Goal: Navigation & Orientation: Find specific page/section

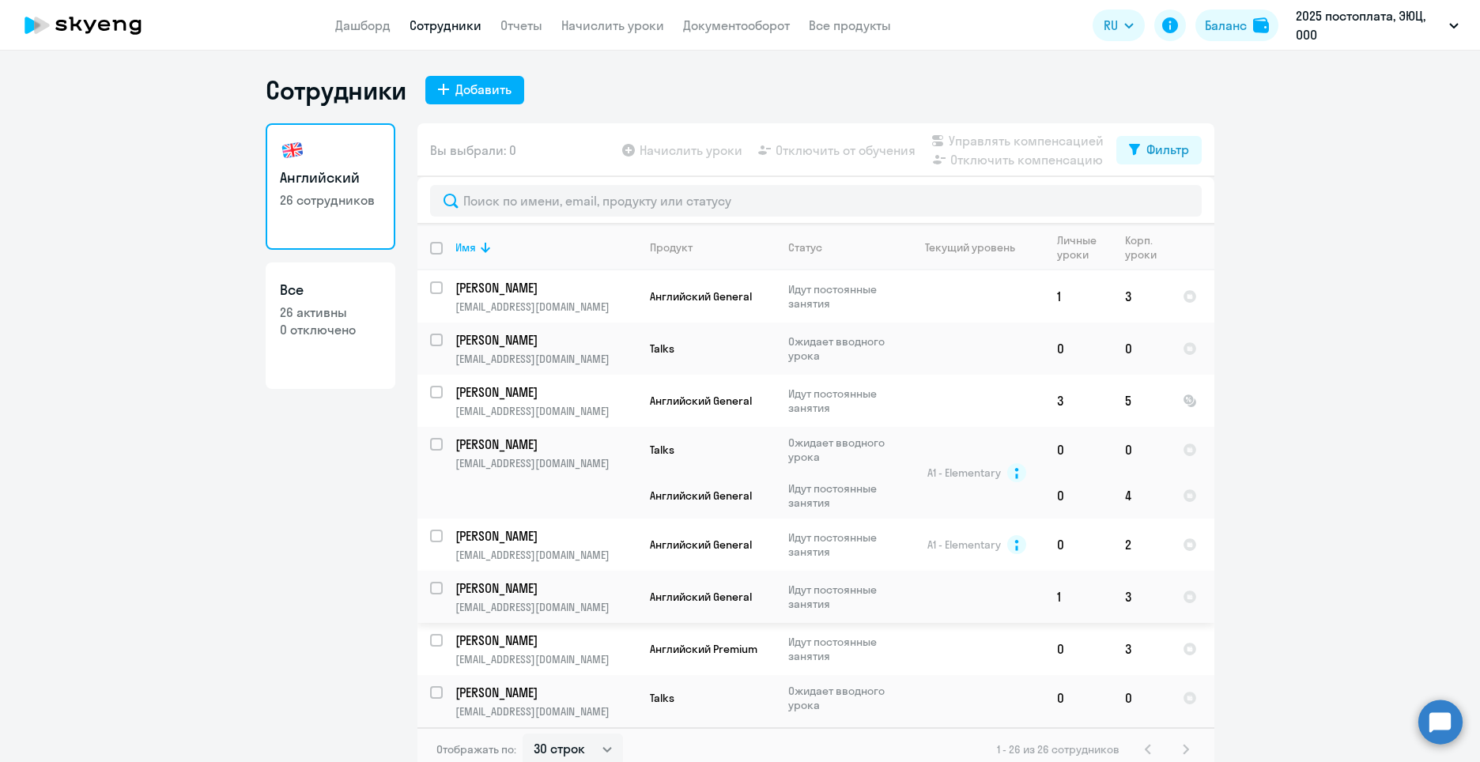
select select "30"
drag, startPoint x: 344, startPoint y: 28, endPoint x: 735, endPoint y: 51, distance: 392.1
click at [346, 28] on link "Дашборд" at bounding box center [362, 25] width 55 height 16
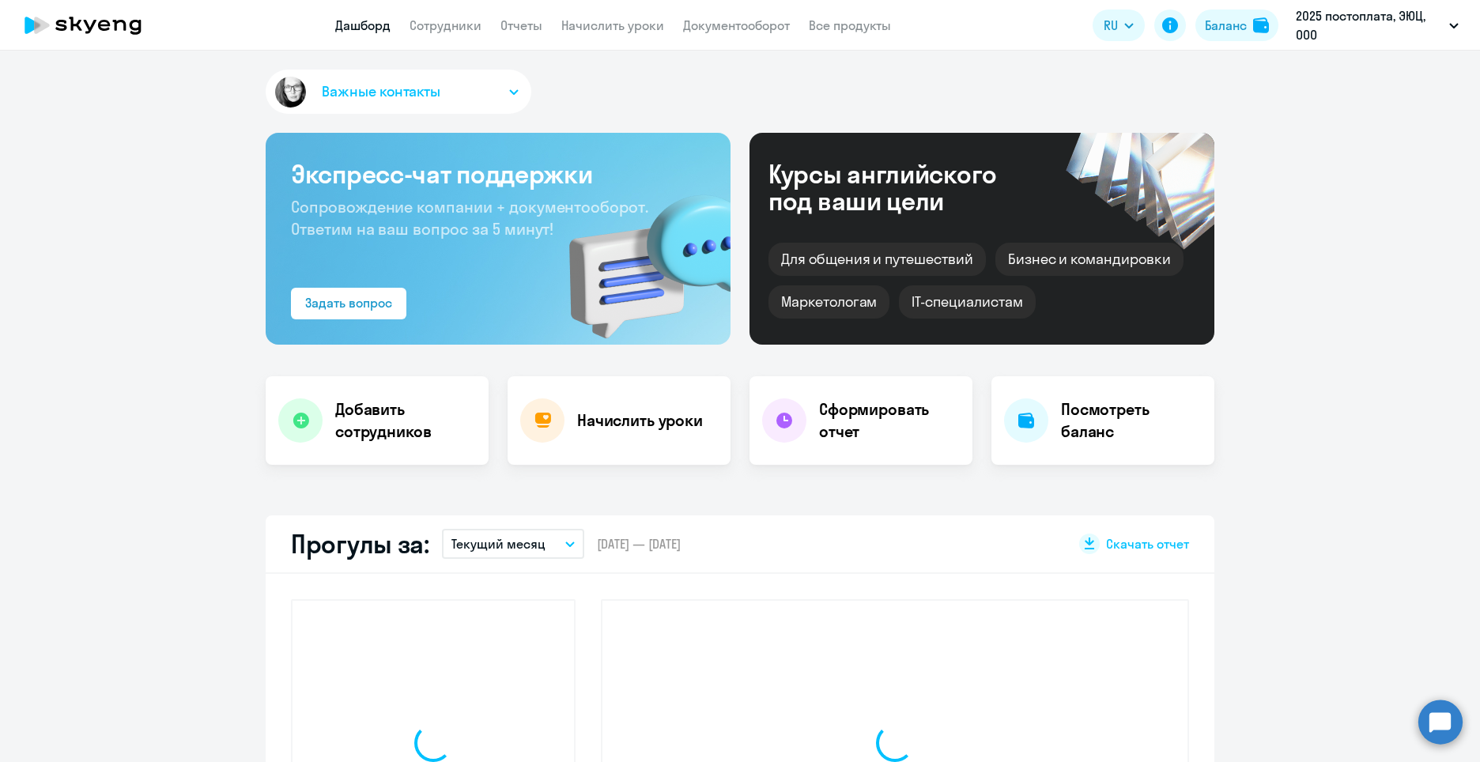
select select "30"
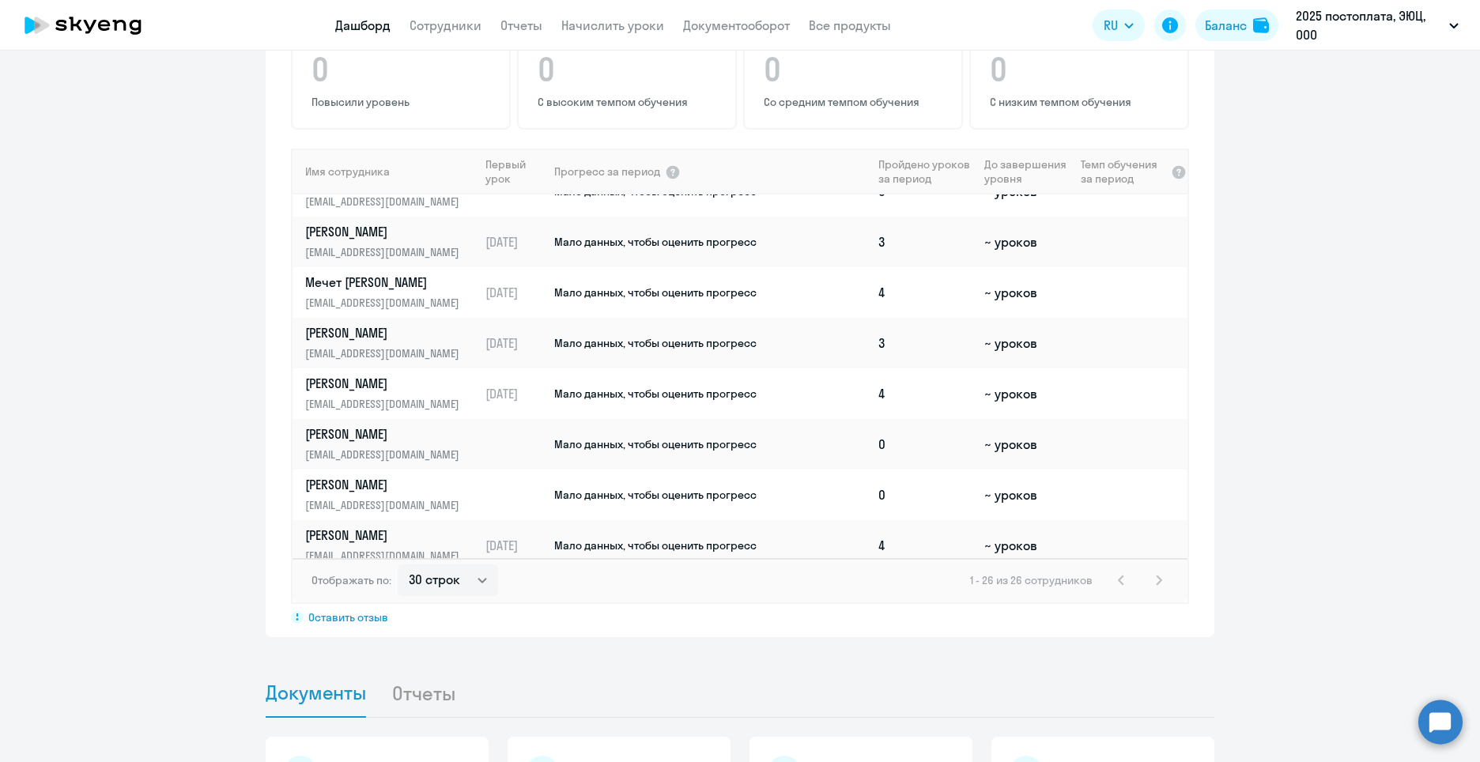
scroll to position [82, 0]
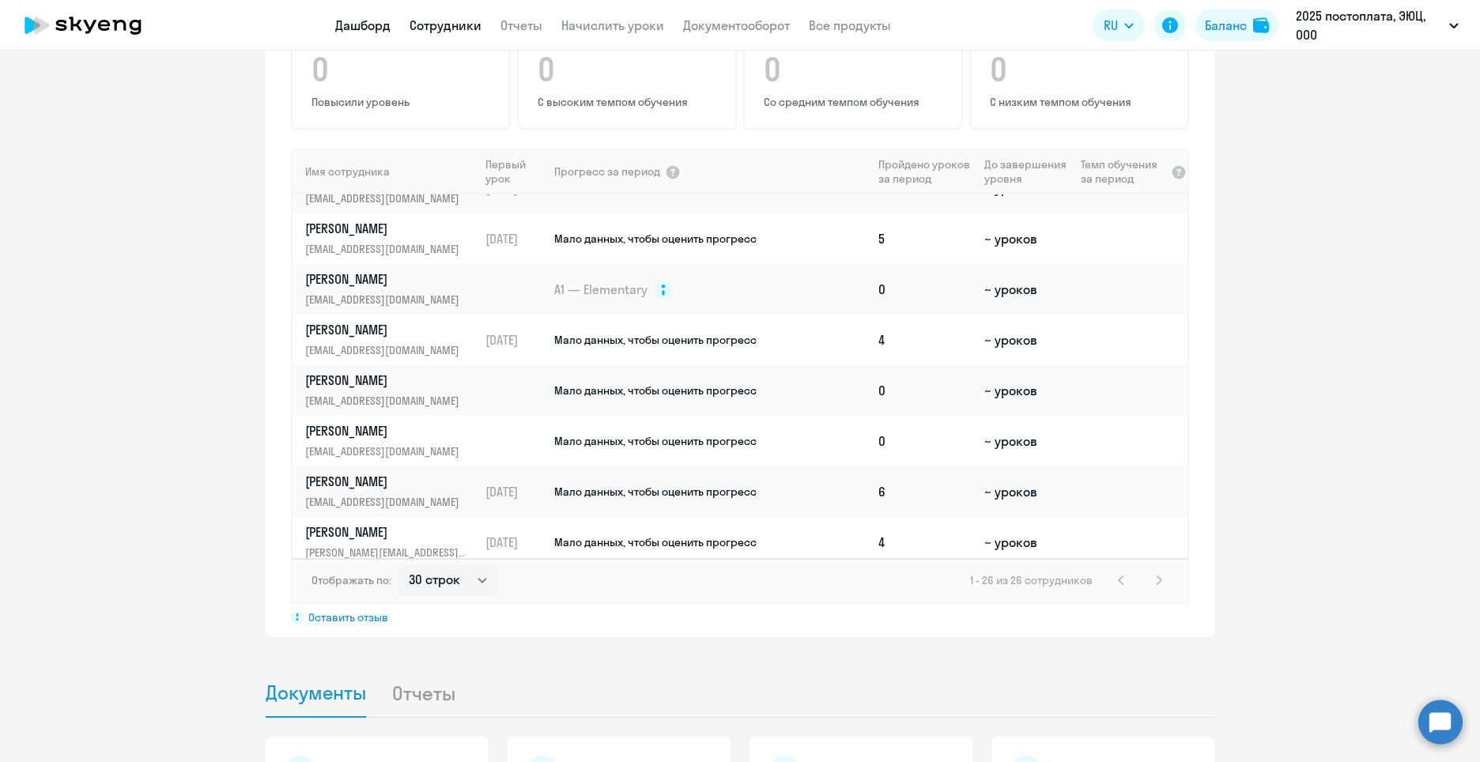
click at [461, 22] on link "Сотрудники" at bounding box center [446, 25] width 72 height 16
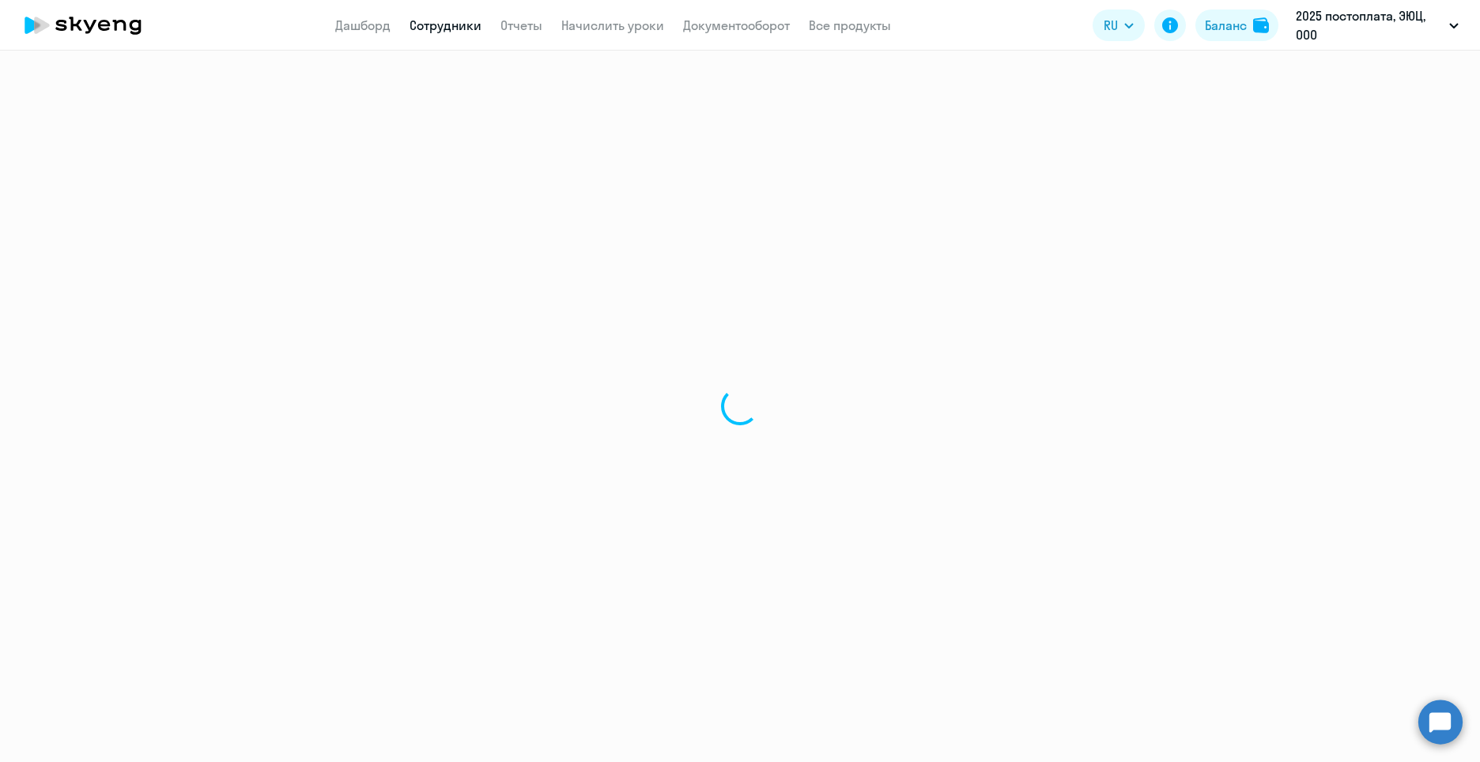
select select "30"
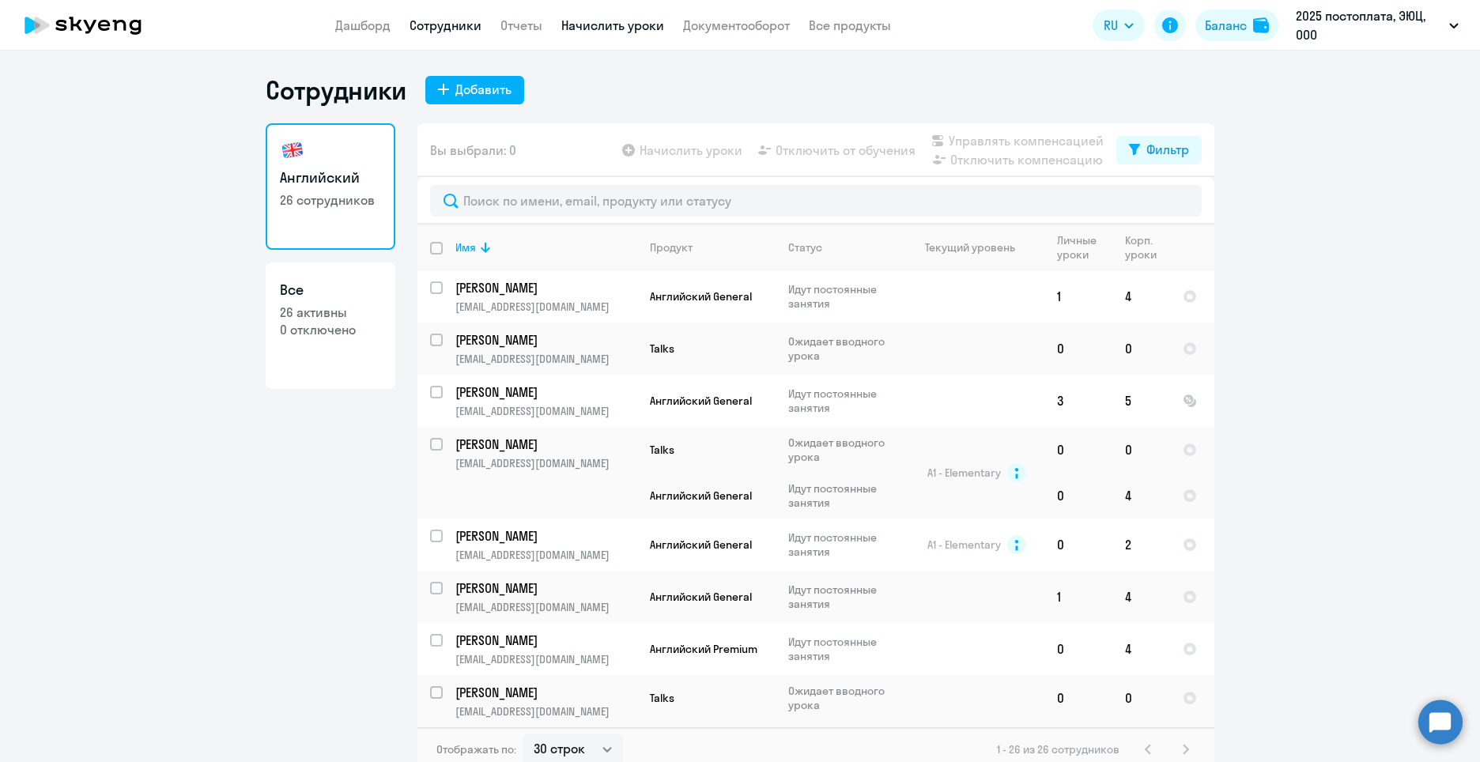
click at [573, 19] on link "Начислить уроки" at bounding box center [612, 25] width 103 height 16
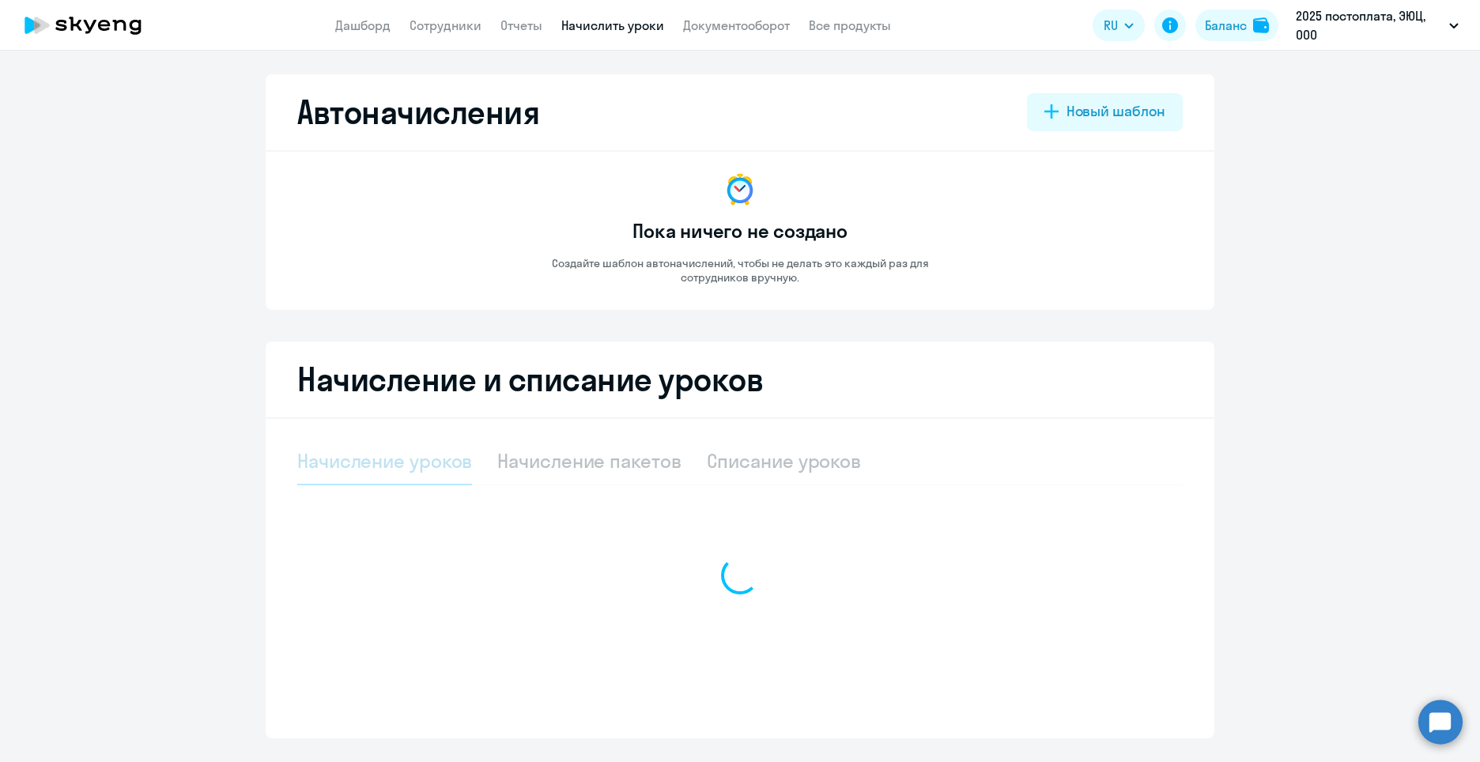
select select "10"
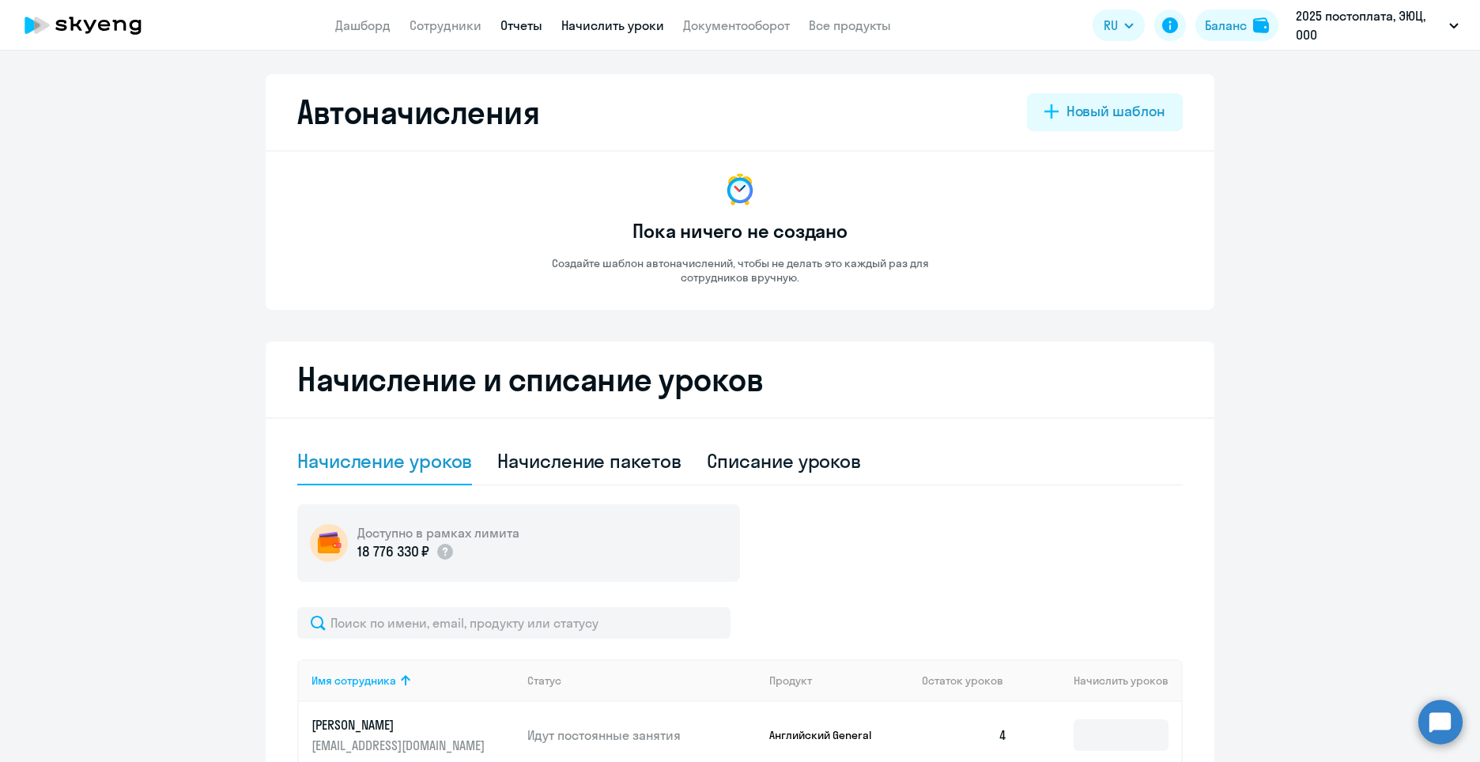
drag, startPoint x: 532, startPoint y: 23, endPoint x: 511, endPoint y: 26, distance: 21.6
click at [533, 22] on link "Отчеты" at bounding box center [522, 25] width 42 height 16
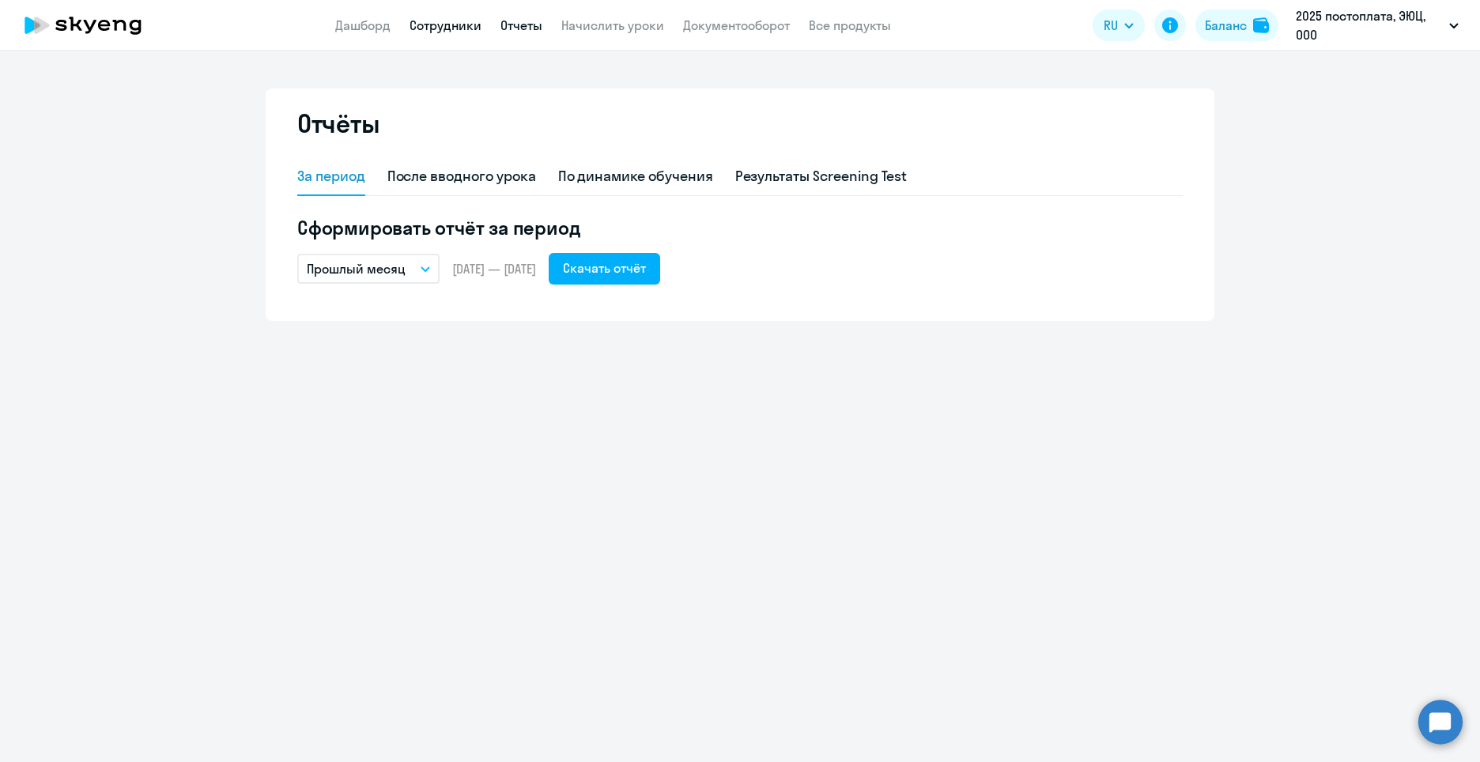
click at [470, 29] on link "Сотрудники" at bounding box center [446, 25] width 72 height 16
select select "30"
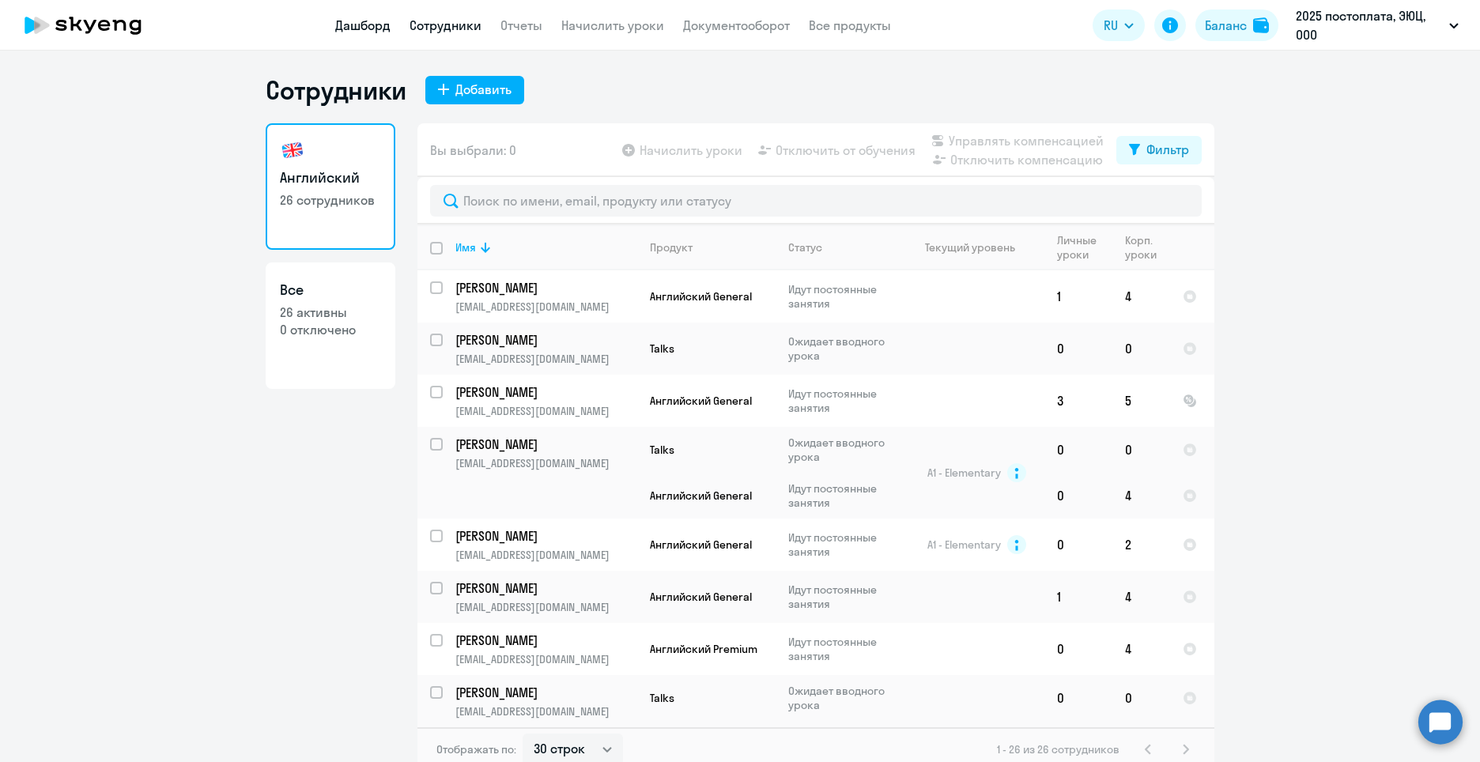
click at [383, 24] on link "Дашборд" at bounding box center [362, 25] width 55 height 16
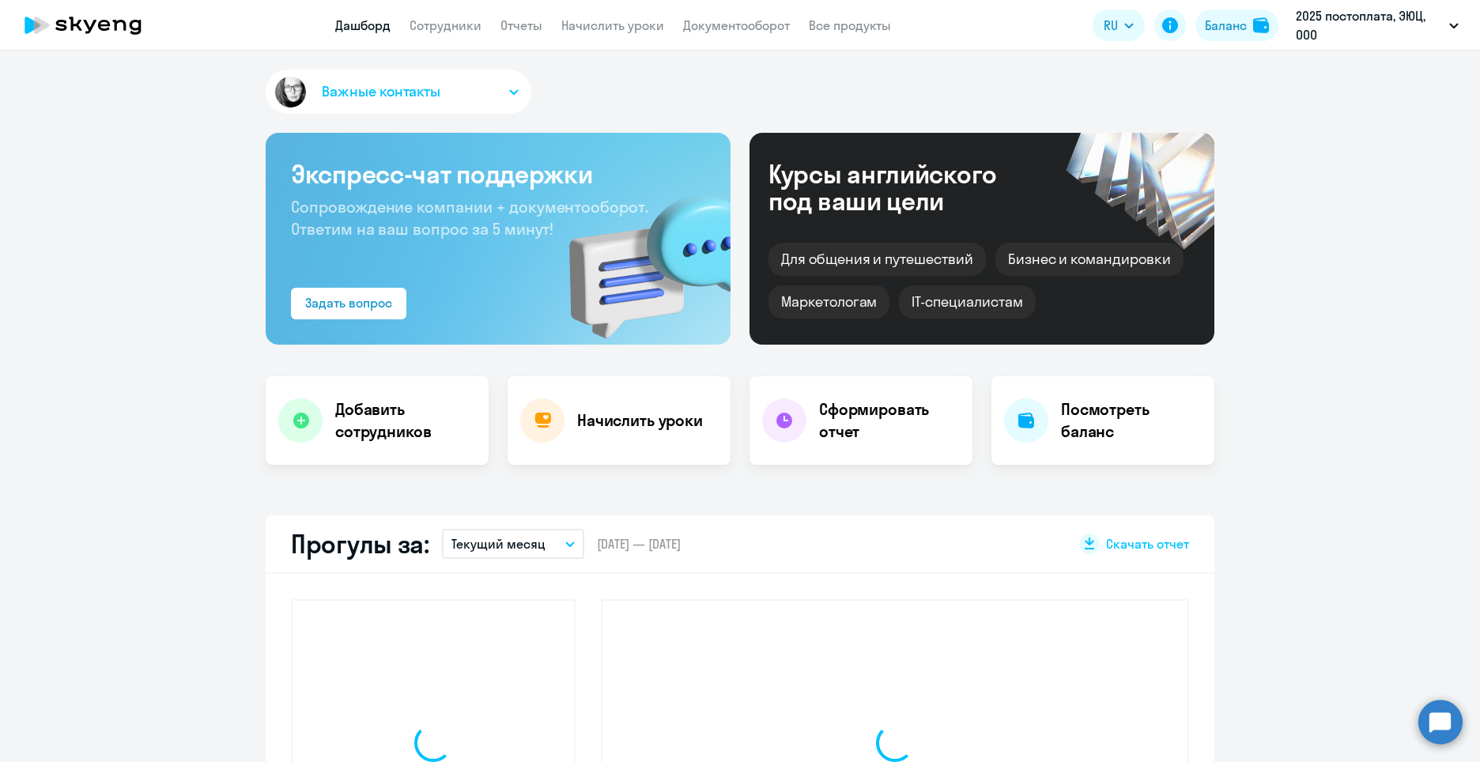
select select "30"
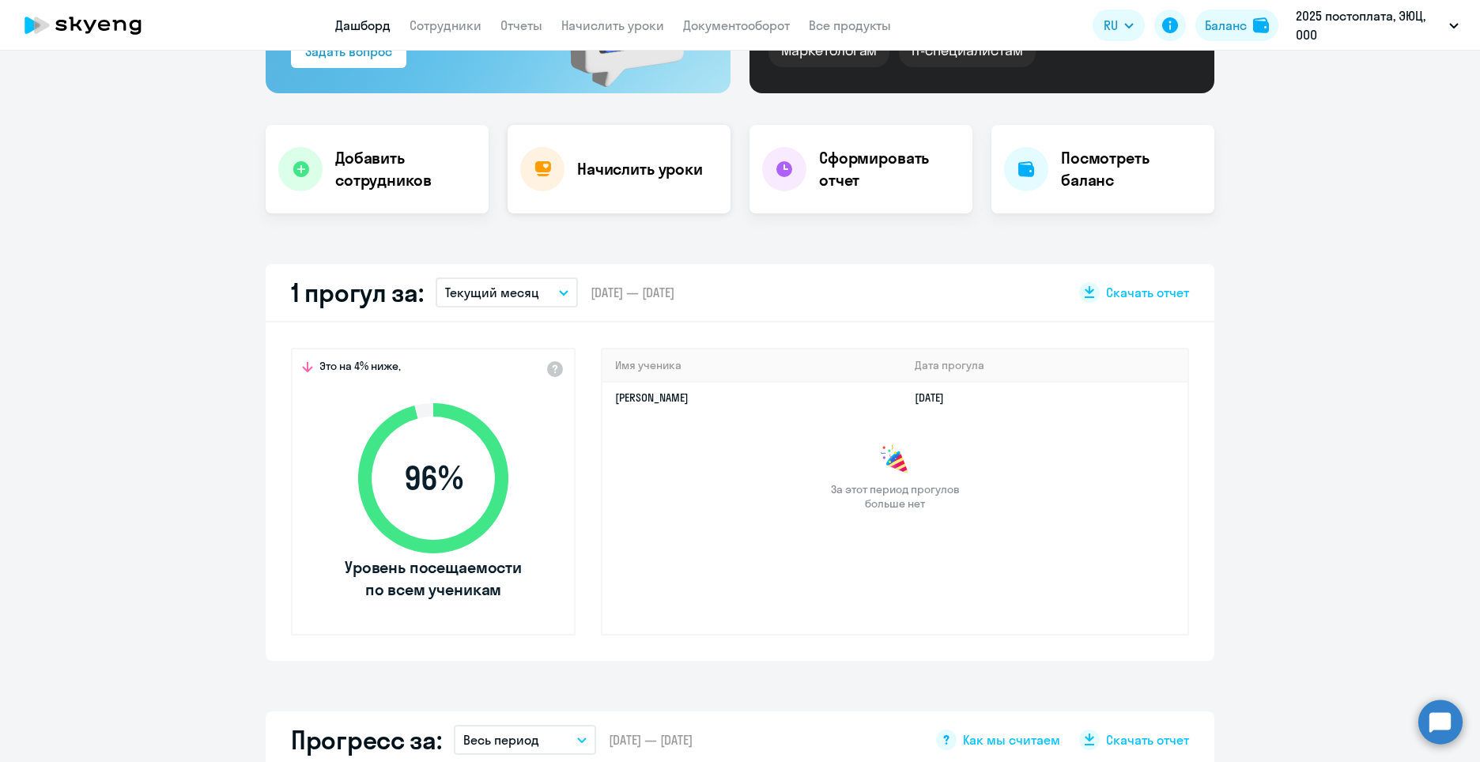
click at [598, 177] on h4 "Начислить уроки" at bounding box center [640, 169] width 126 height 22
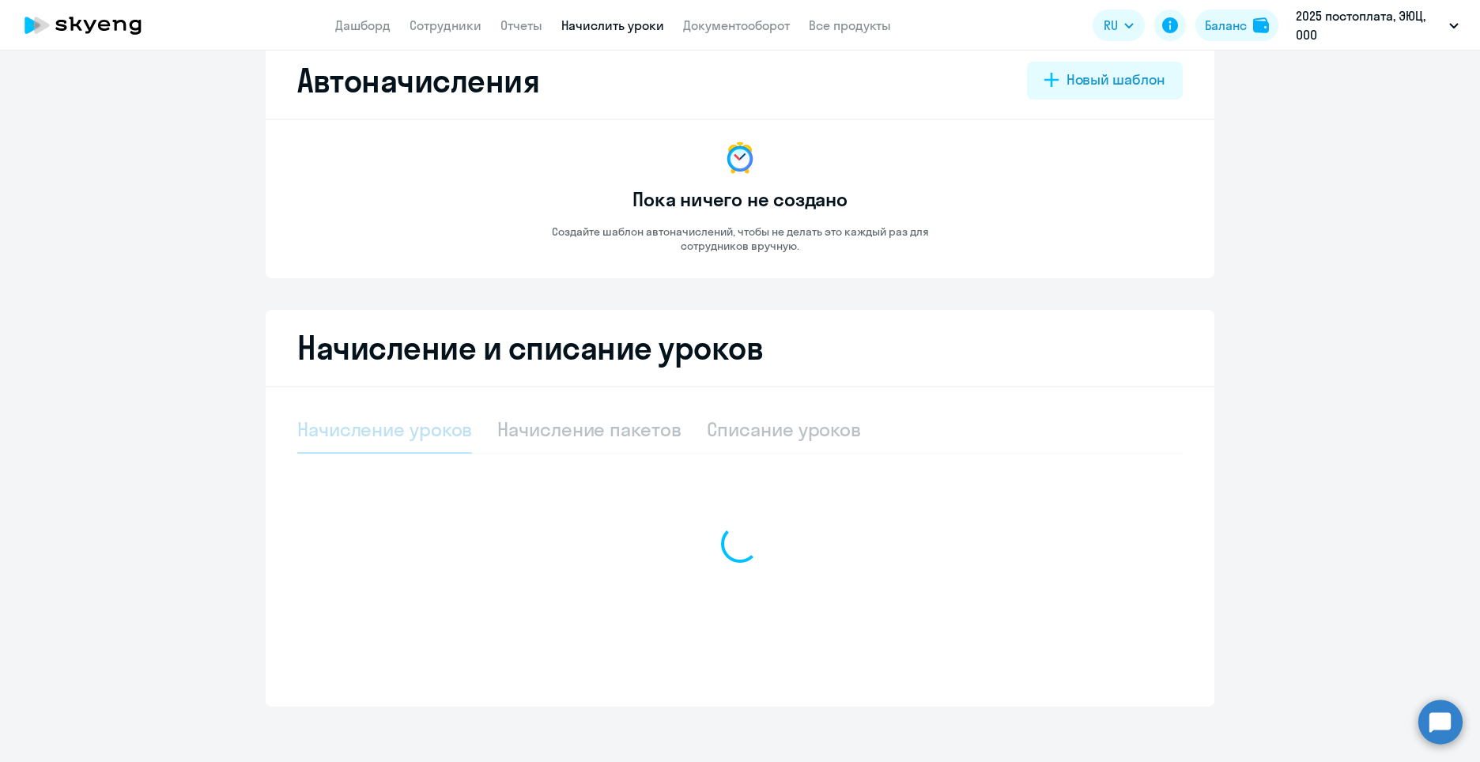
select select "10"
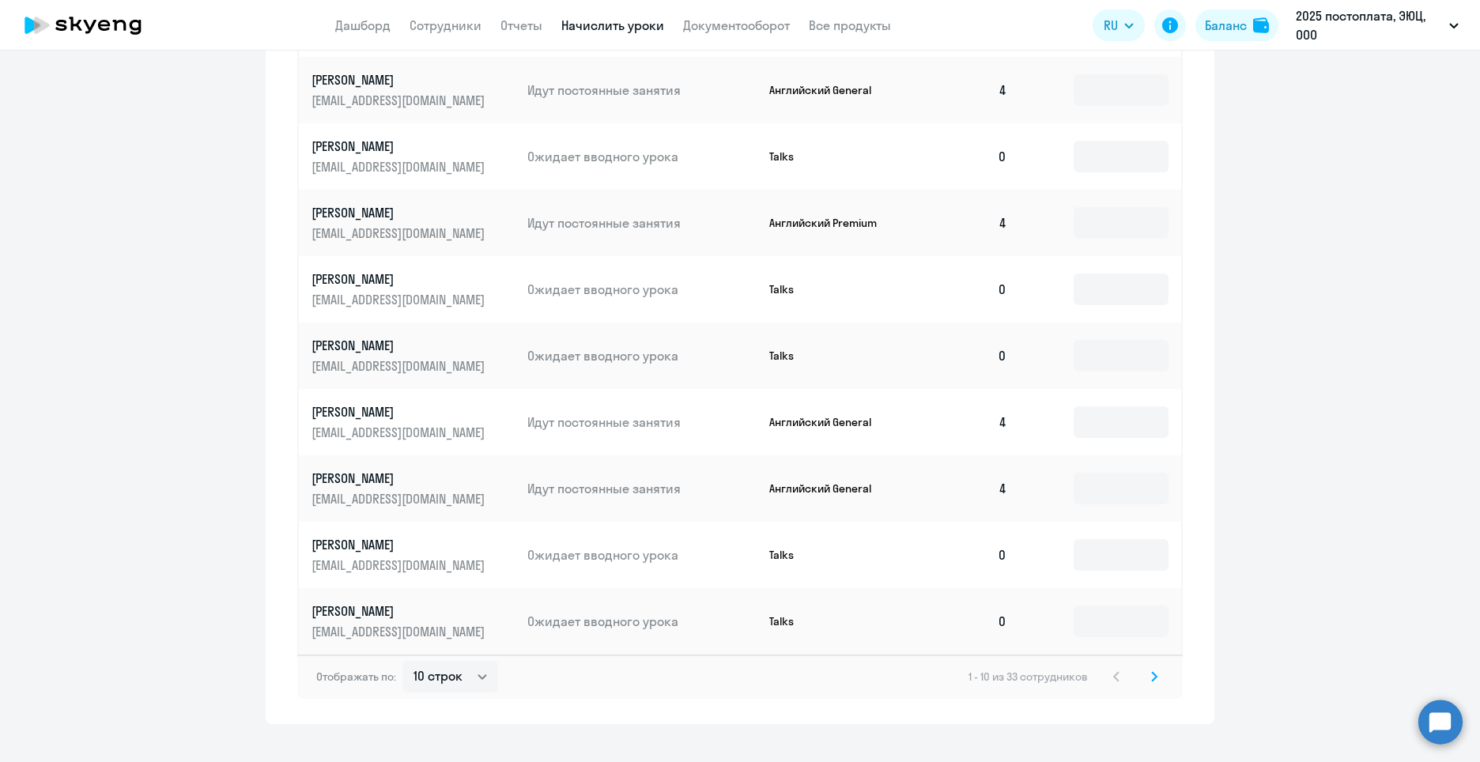
scroll to position [737, 0]
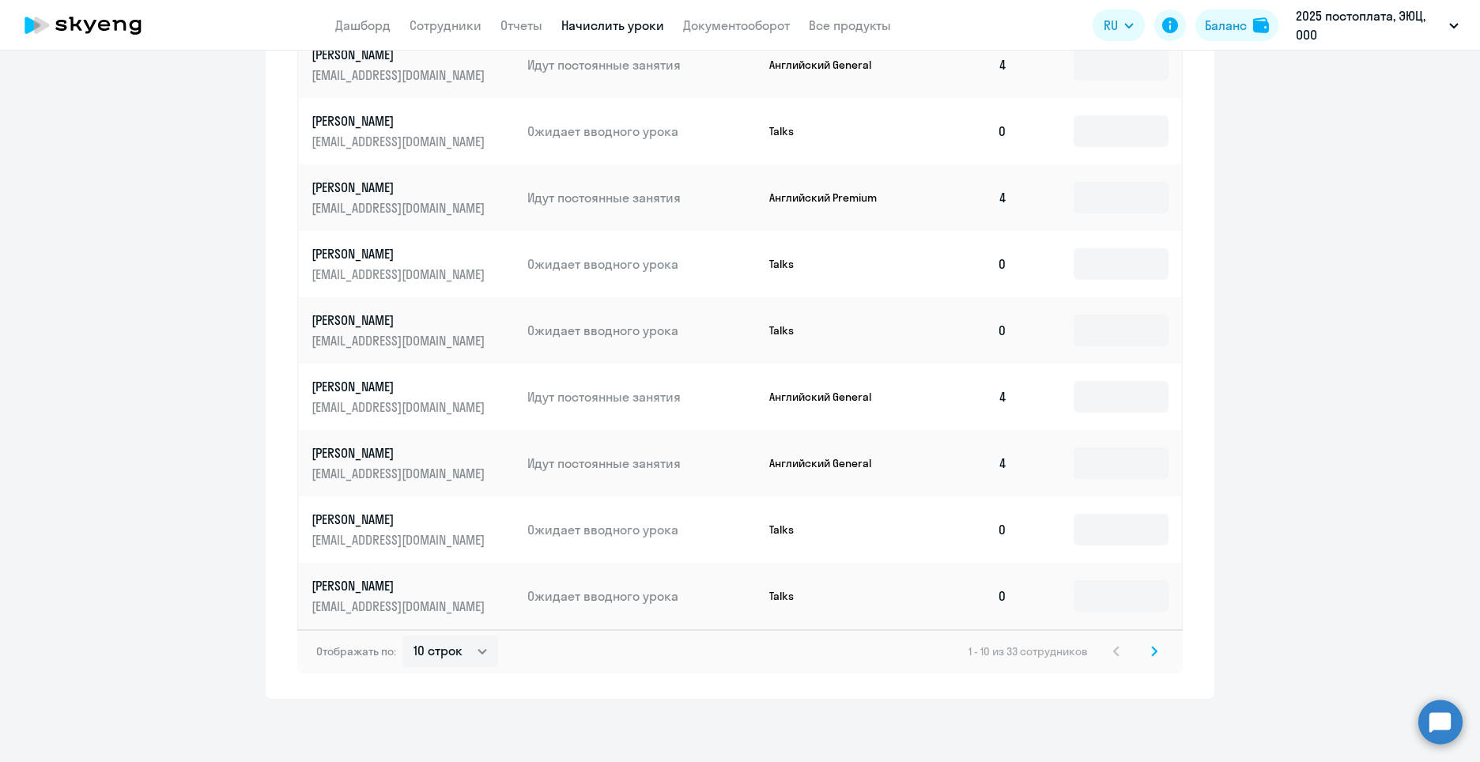
drag, startPoint x: 1145, startPoint y: 655, endPoint x: 1161, endPoint y: 652, distance: 16.0
click at [1151, 655] on icon at bounding box center [1154, 651] width 6 height 11
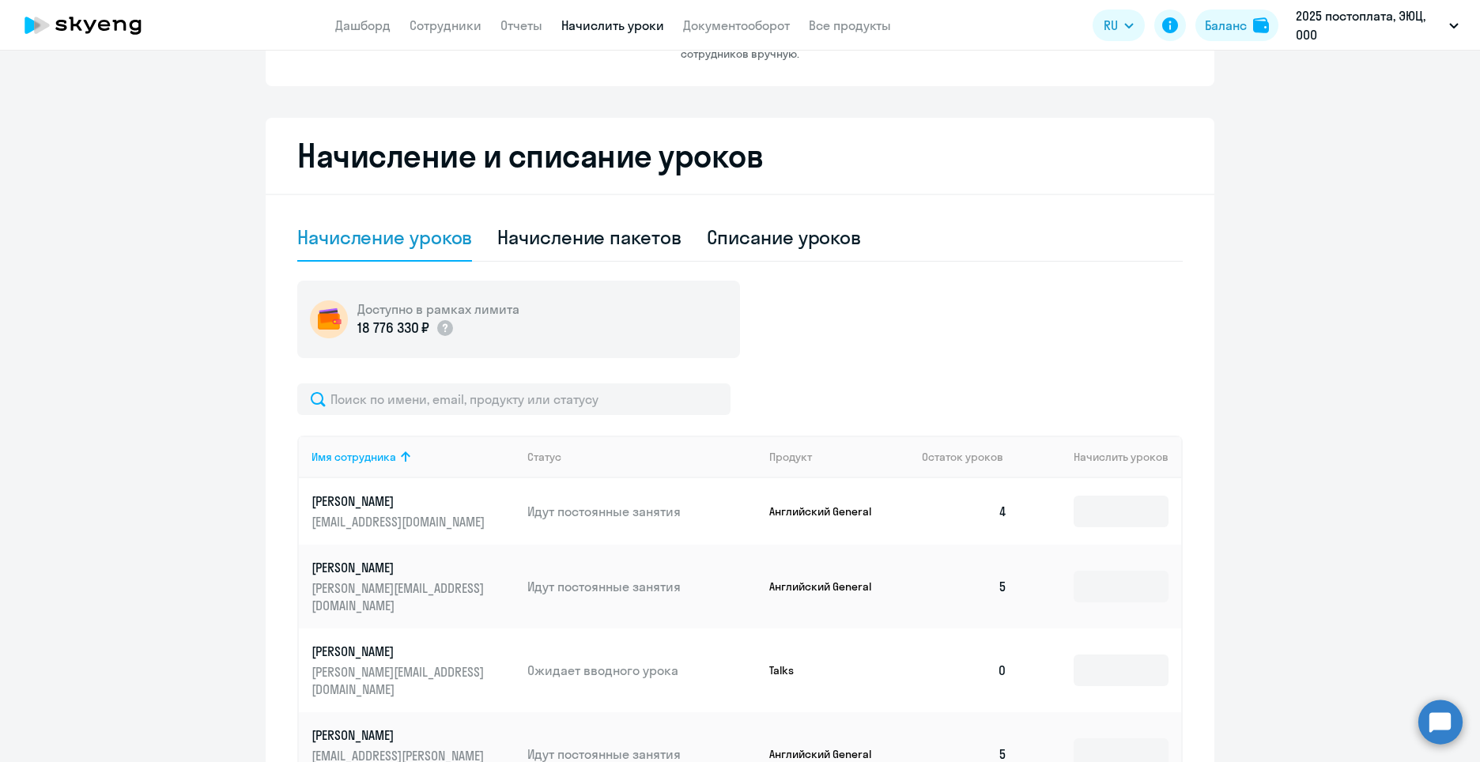
scroll to position [0, 0]
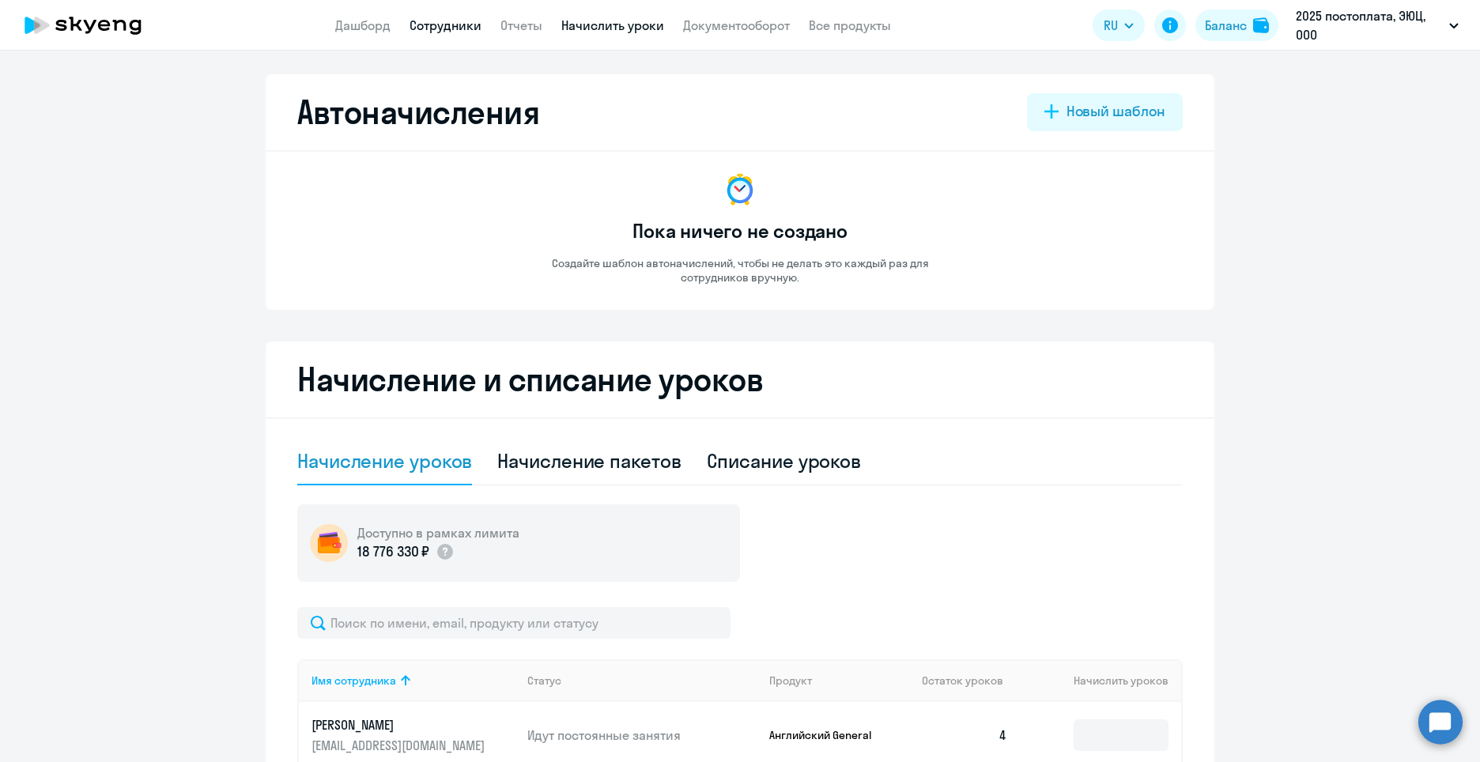
click at [448, 29] on link "Сотрудники" at bounding box center [446, 25] width 72 height 16
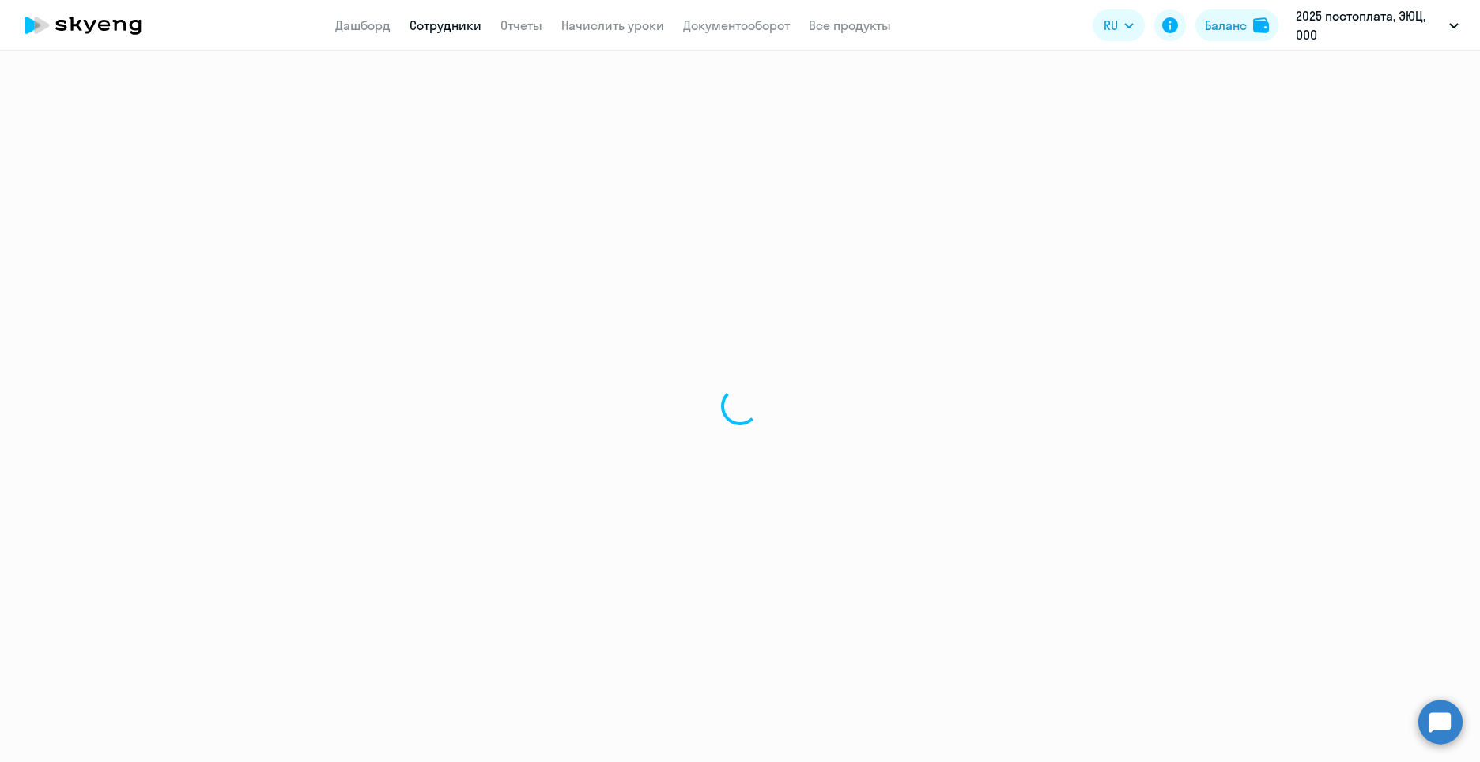
select select "30"
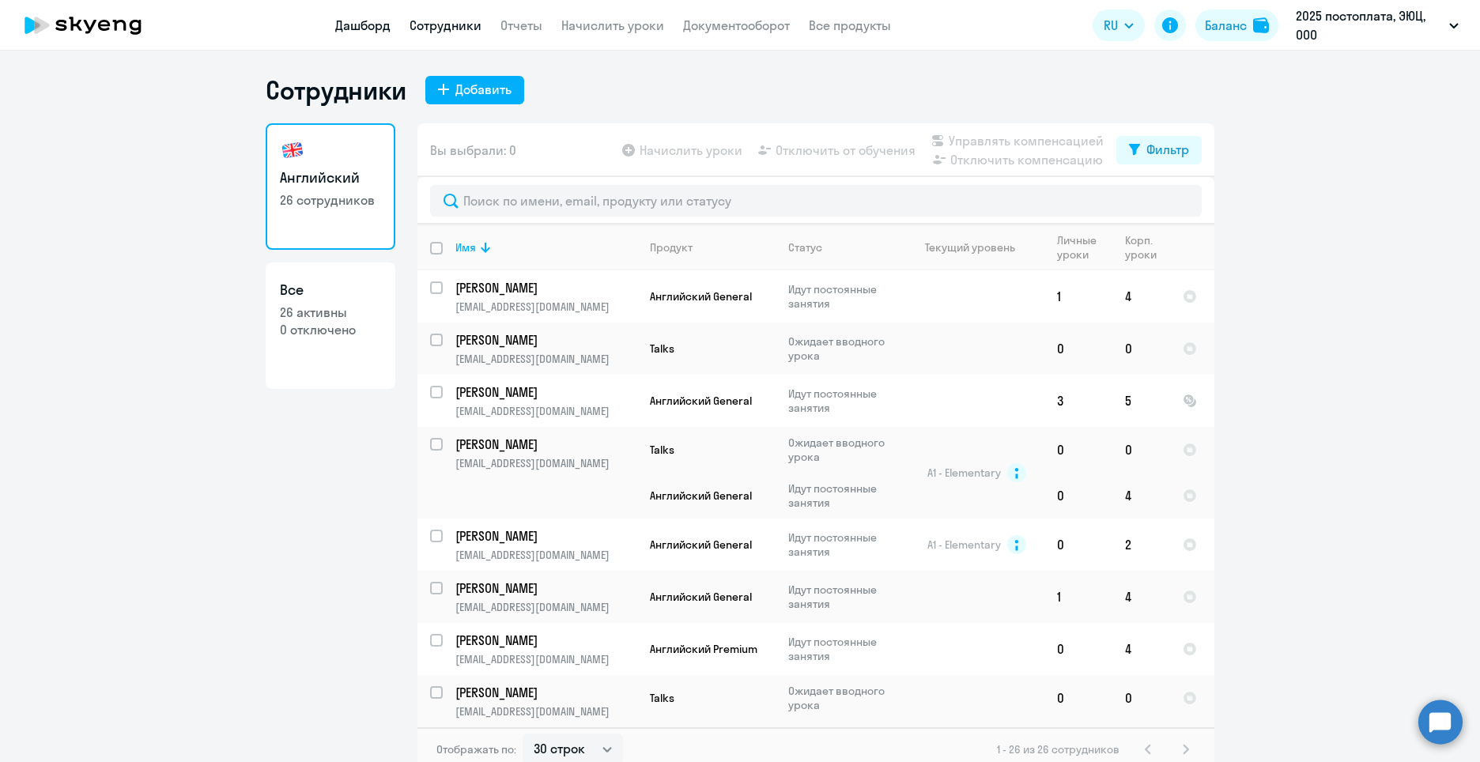
click at [381, 24] on link "Дашборд" at bounding box center [362, 25] width 55 height 16
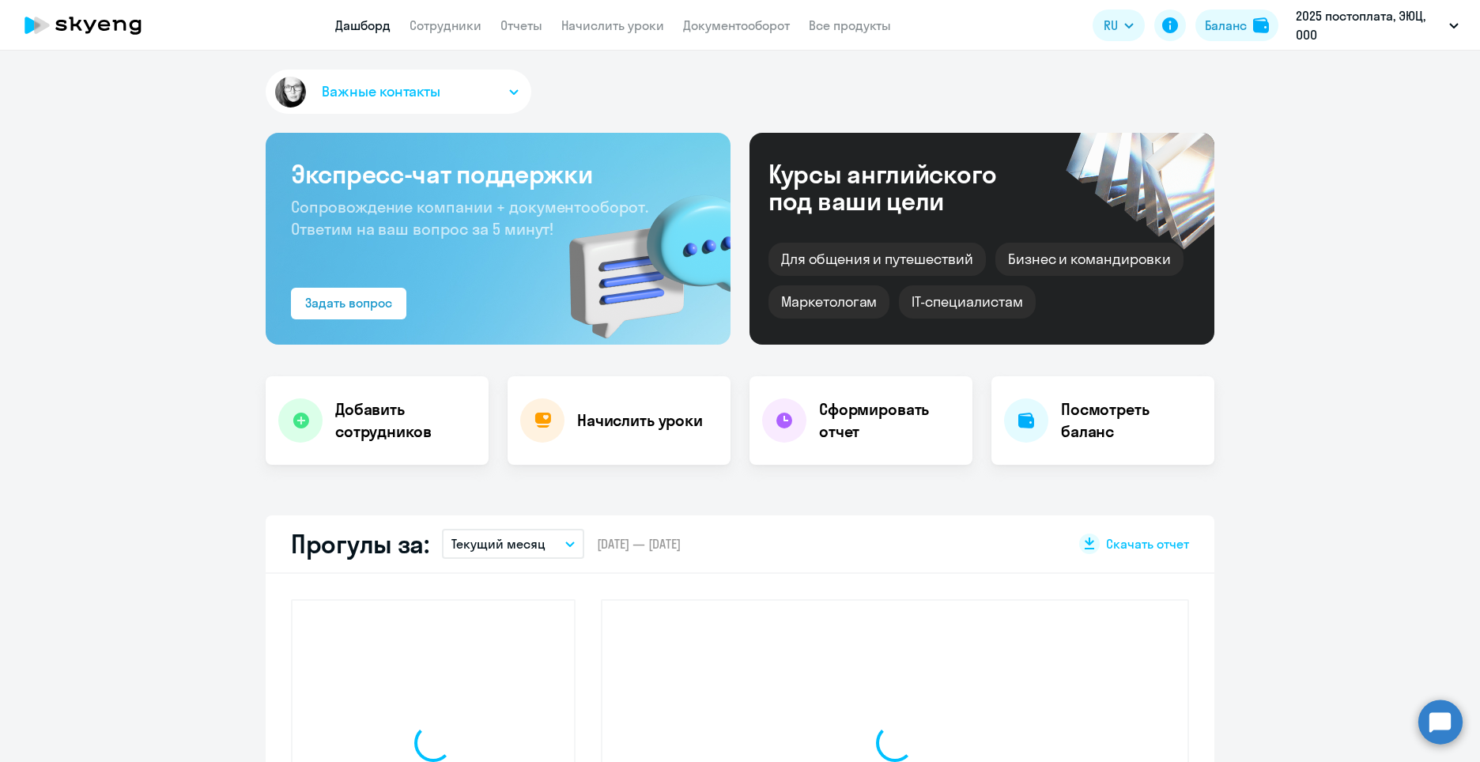
select select "30"
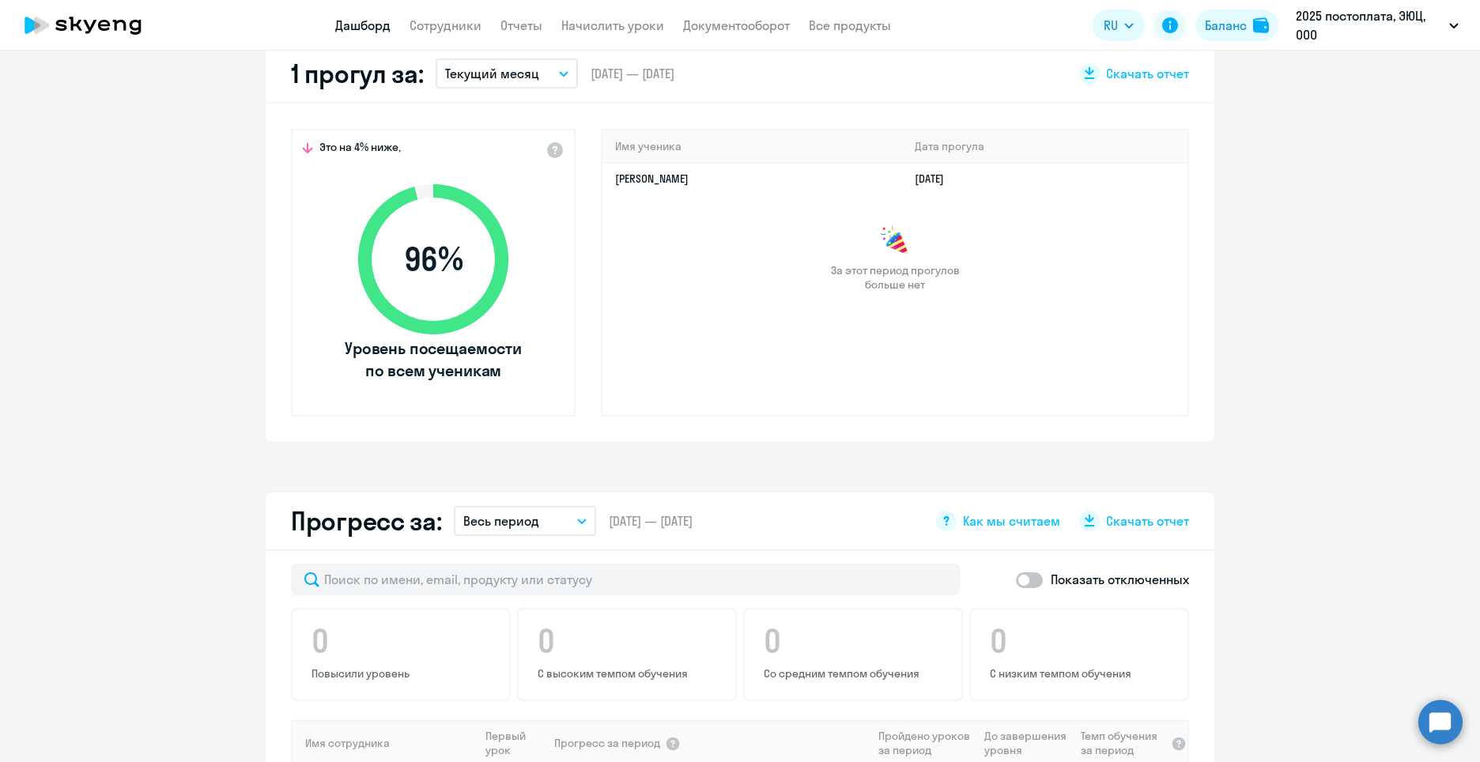
scroll to position [237, 0]
